Goal: Task Accomplishment & Management: Use online tool/utility

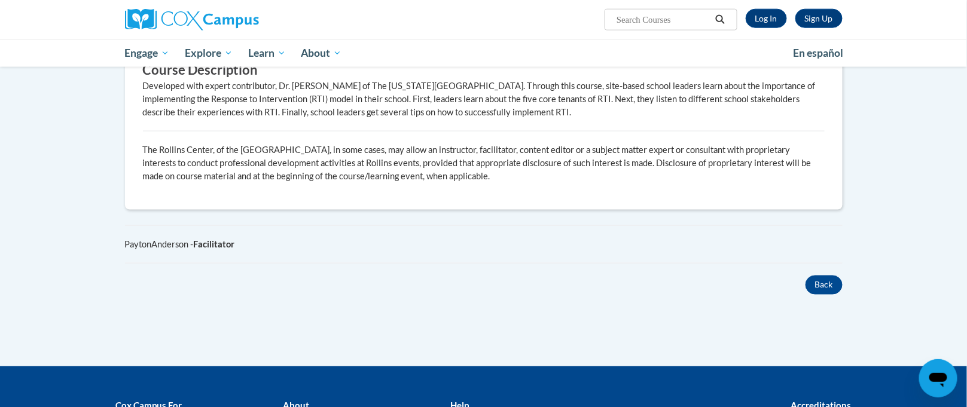
scroll to position [538, 0]
click at [758, 25] on link "Log In" at bounding box center [766, 18] width 41 height 19
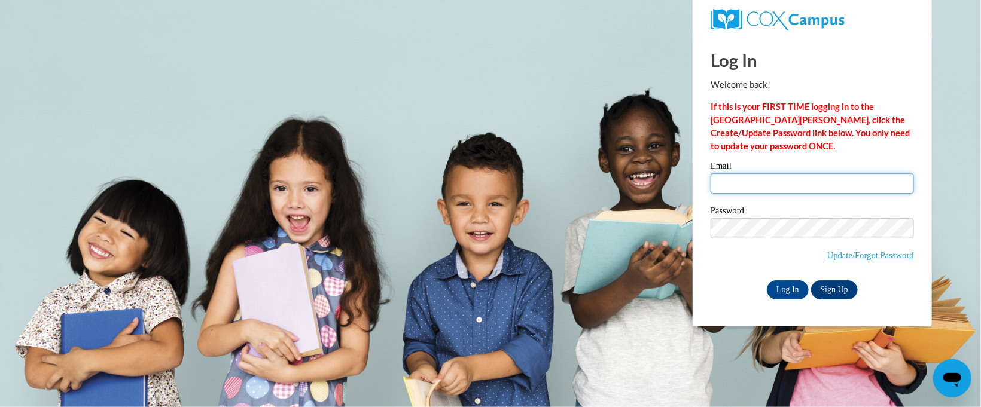
click at [767, 182] on input "Email" at bounding box center [811, 183] width 203 height 20
type input "afshep8396@ung.edu"
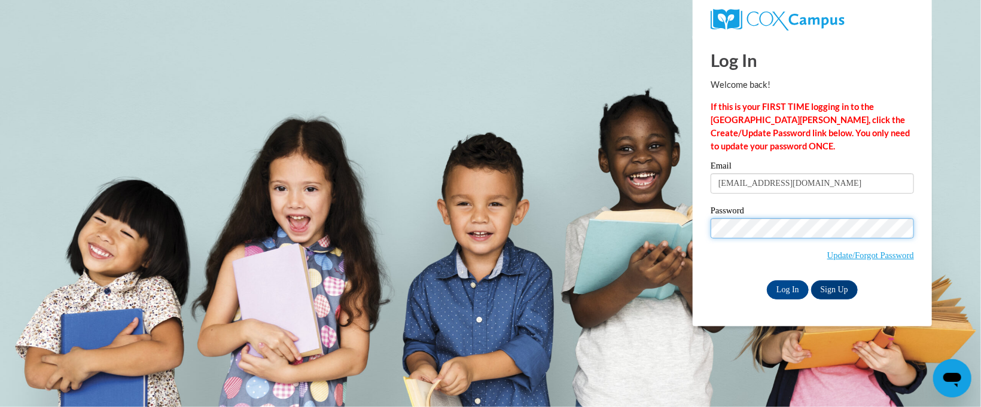
click at [767, 280] on input "Log In" at bounding box center [788, 289] width 42 height 19
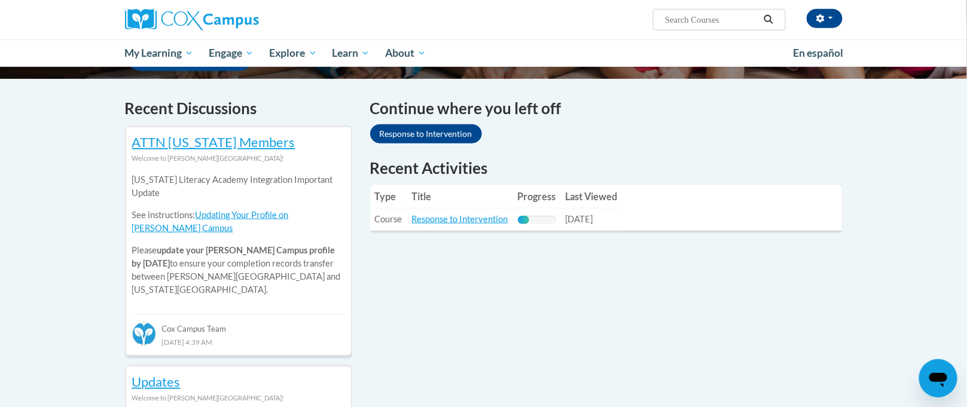
scroll to position [350, 0]
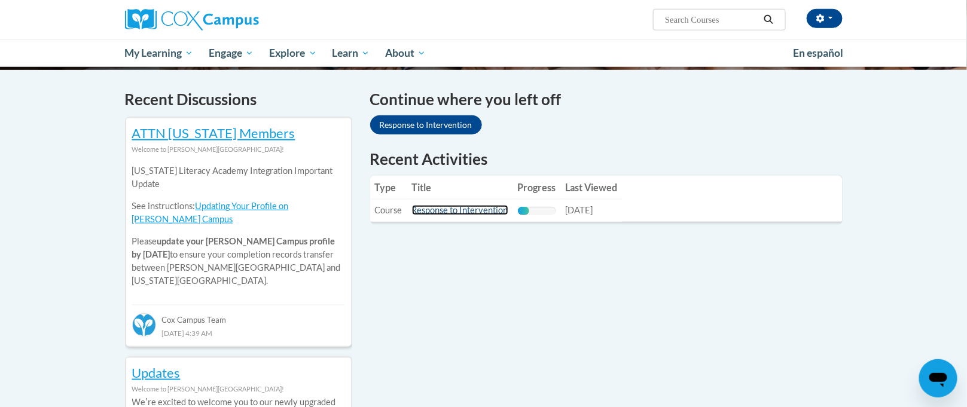
click at [442, 214] on link "Response to Intervention" at bounding box center [460, 210] width 96 height 10
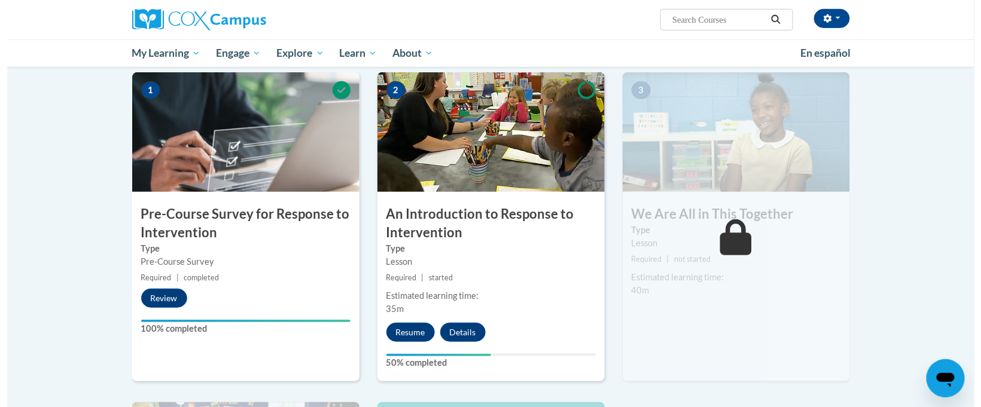
scroll to position [252, 0]
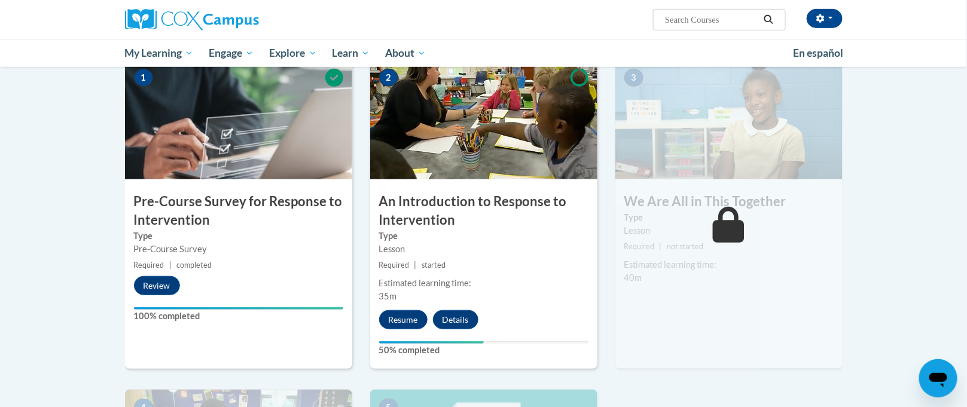
drag, startPoint x: 978, startPoint y: 68, endPoint x: 964, endPoint y: 146, distance: 80.2
click at [400, 319] on button "Resume" at bounding box center [403, 319] width 48 height 19
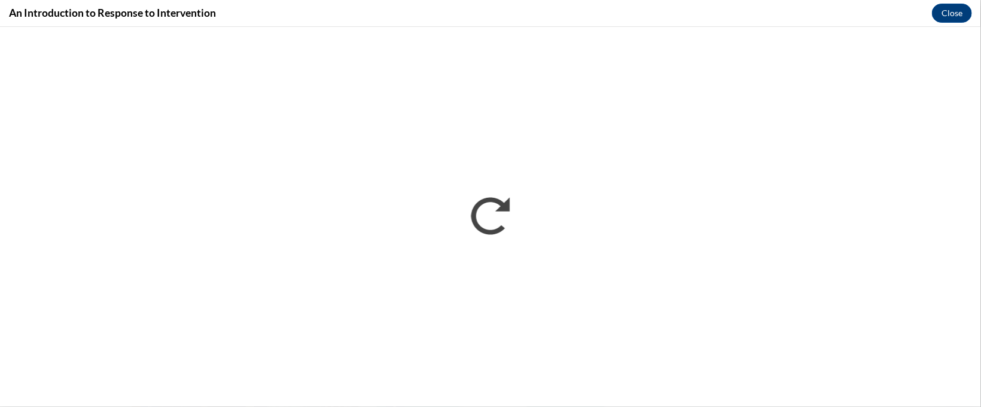
scroll to position [0, 0]
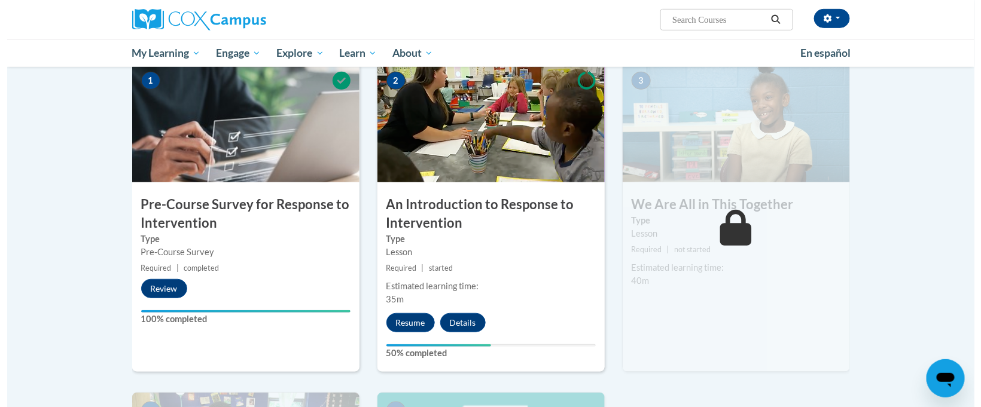
scroll to position [257, 0]
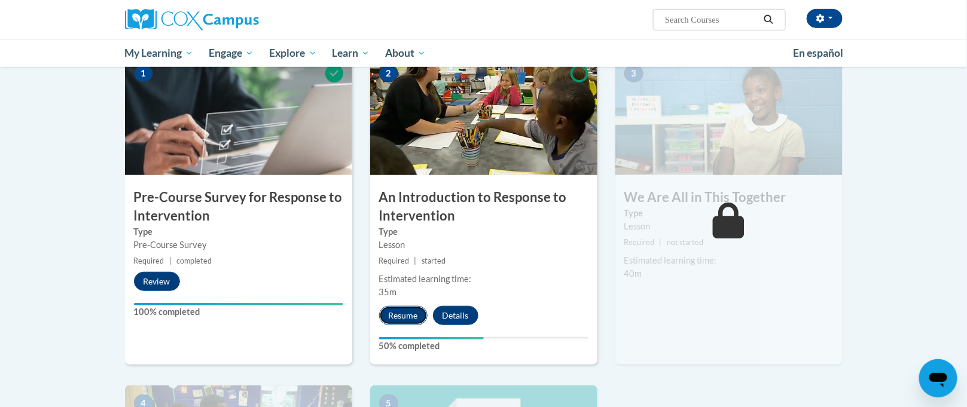
click at [388, 311] on button "Resume" at bounding box center [403, 315] width 48 height 19
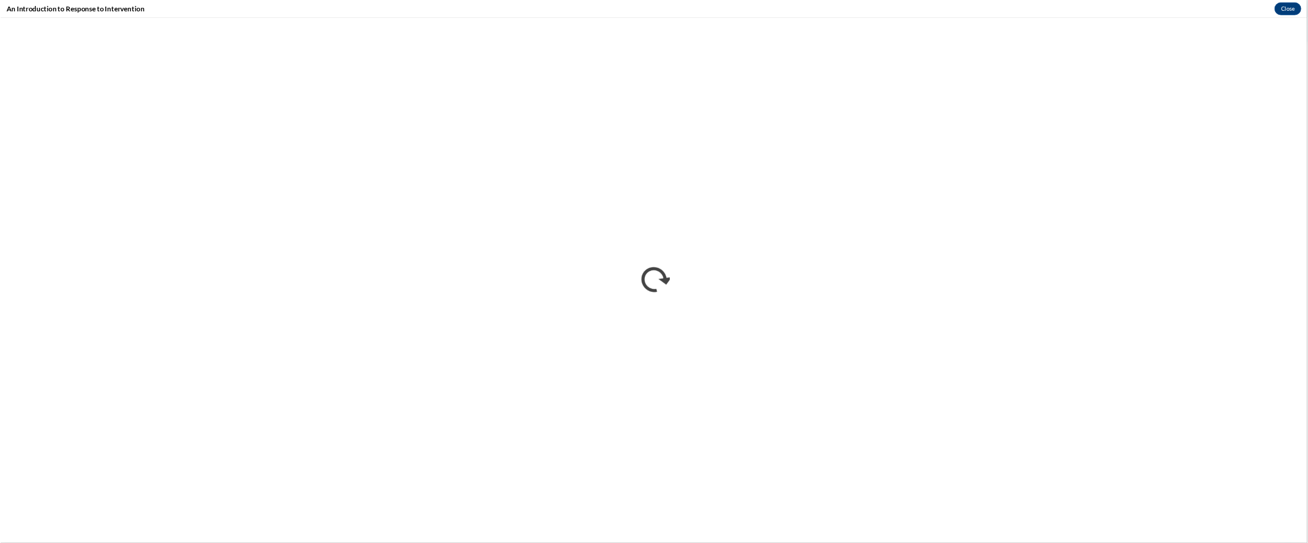
scroll to position [120, 0]
